Goal: Communication & Community: Ask a question

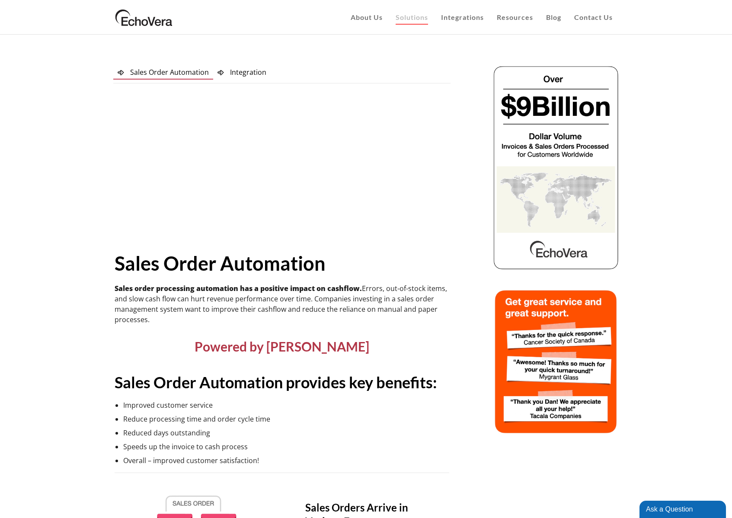
click at [134, 23] on img at bounding box center [143, 17] width 61 height 22
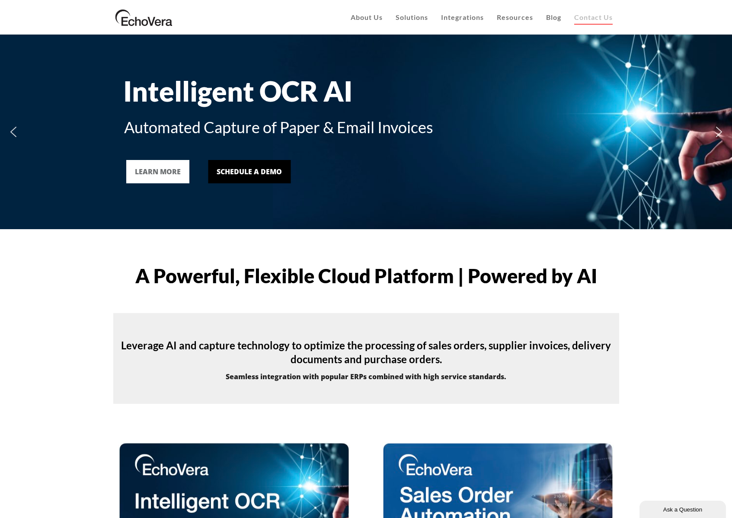
click at [599, 14] on span "Contact Us" at bounding box center [593, 17] width 38 height 8
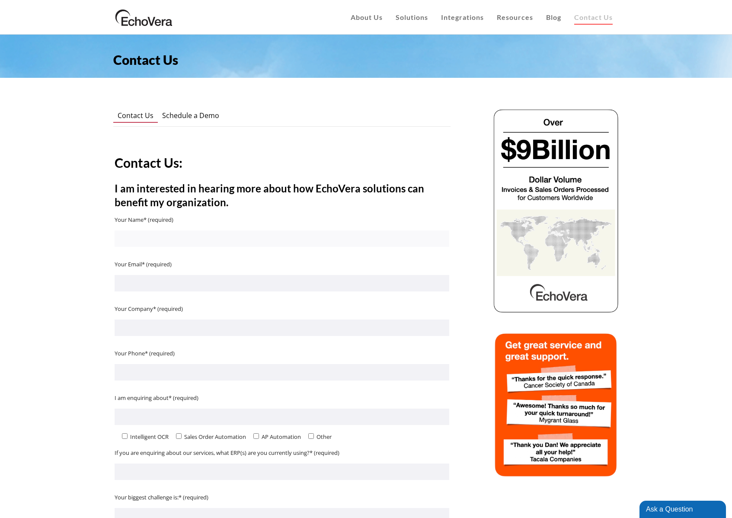
click at [150, 242] on input "Contact form" at bounding box center [282, 238] width 335 height 16
type input "[PERSON_NAME]"
type input "Roivant"
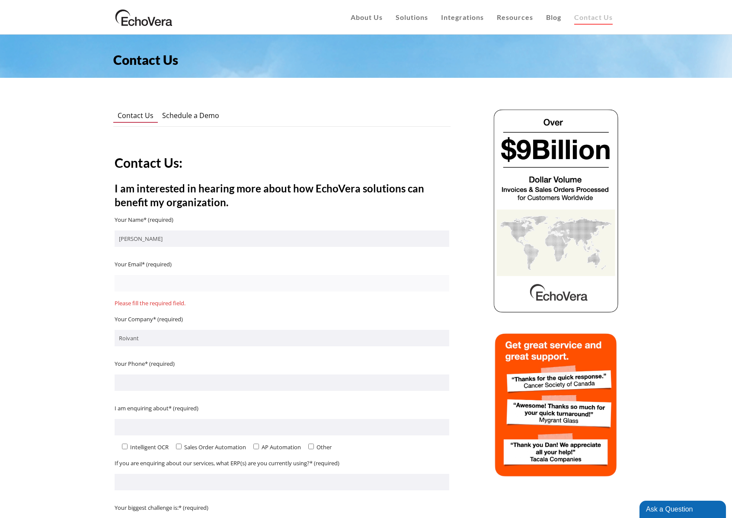
click at [155, 287] on input "Contact form" at bounding box center [282, 283] width 335 height 16
type input "[PERSON_NAME][EMAIL_ADDRESS][PERSON_NAME][DOMAIN_NAME]"
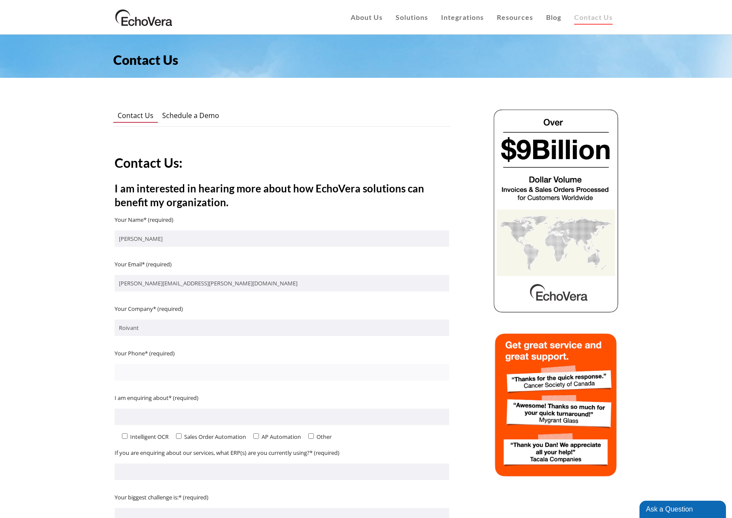
click at [149, 380] on input "Contact form" at bounding box center [282, 372] width 335 height 16
type input "917362075"
click at [168, 412] on input "Contact form" at bounding box center [282, 417] width 335 height 16
click at [258, 435] on input"] "Contact form" at bounding box center [256, 436] width 6 height 6
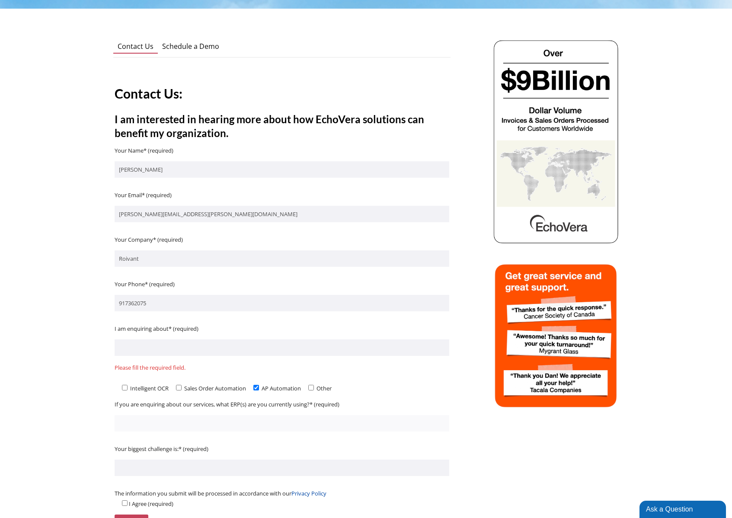
scroll to position [162, 0]
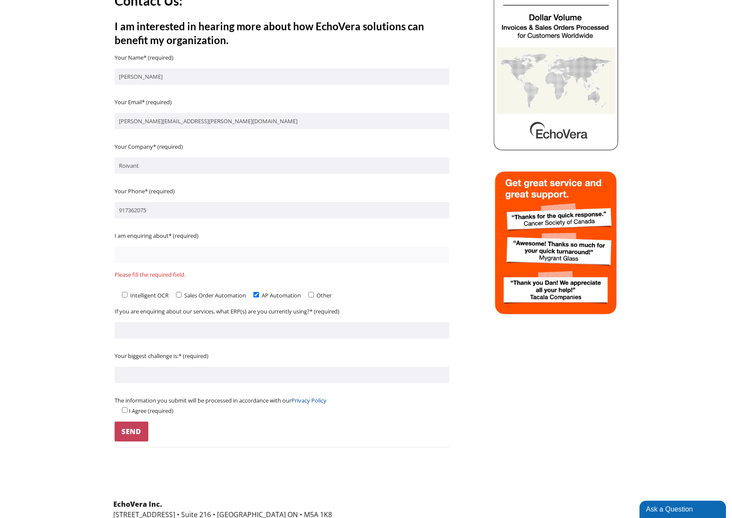
click at [165, 262] on input "Contact form" at bounding box center [282, 254] width 335 height 16
click at [166, 253] on input "Contact form" at bounding box center [282, 254] width 335 height 16
click at [259, 296] on input"] "Contact form" at bounding box center [256, 295] width 6 height 6
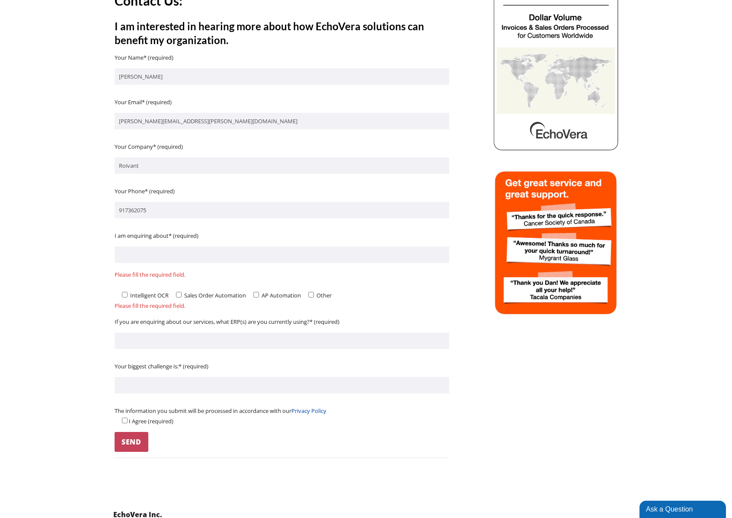
click at [259, 294] on input"] "Contact form" at bounding box center [256, 295] width 6 height 6
checkbox input"] "true"
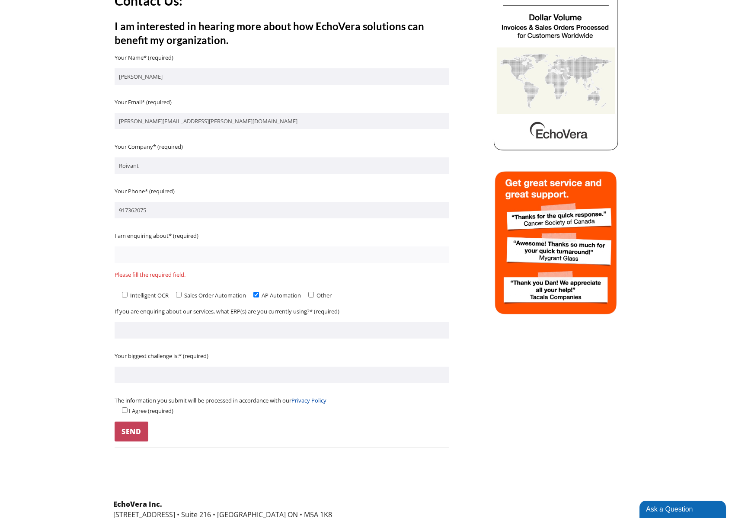
click at [224, 251] on input "Contact form" at bounding box center [282, 254] width 335 height 16
type input "How to access our account"
